Goal: Find specific page/section: Find specific page/section

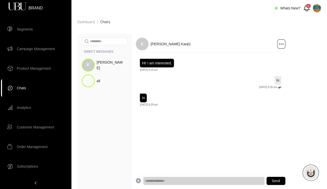
click at [111, 51] on span "DIRECT MESSAGES" at bounding box center [107, 51] width 46 height 5
copy span "DIRECT MESSAGES"
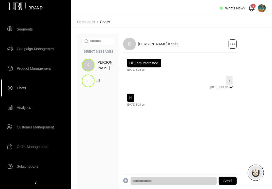
click at [29, 73] on span "Product Management" at bounding box center [34, 68] width 34 height 10
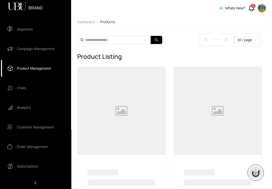
click at [27, 83] on span "Chats" at bounding box center [39, 88] width 45 height 10
